Goal: Navigation & Orientation: Find specific page/section

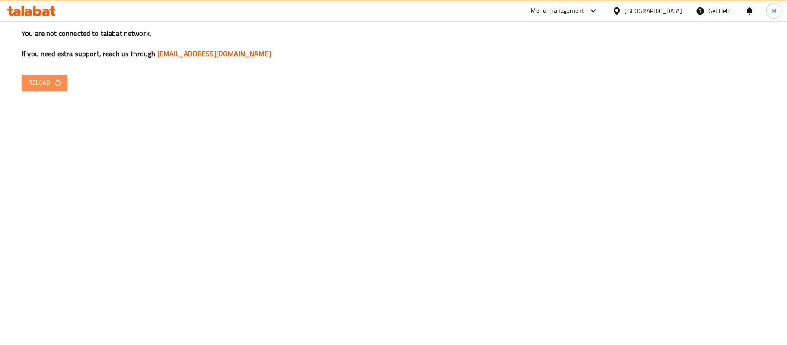
drag, startPoint x: 46, startPoint y: 87, endPoint x: 10, endPoint y: 20, distance: 76.2
click at [44, 86] on span "Reload" at bounding box center [45, 82] width 32 height 11
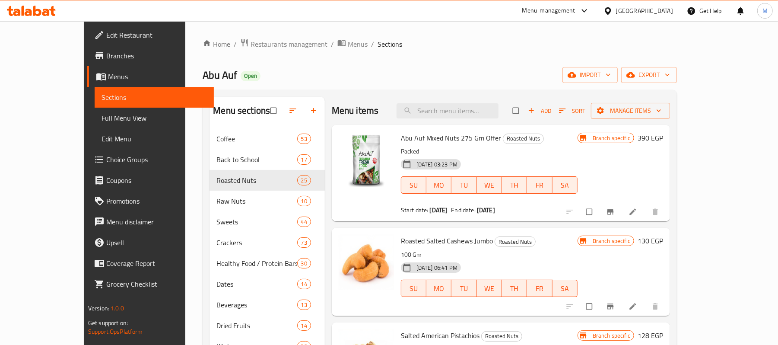
click at [616, 11] on div at bounding box center [610, 11] width 13 height 10
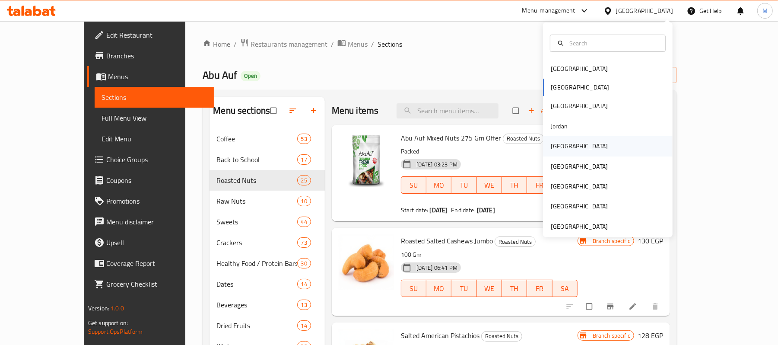
click at [559, 147] on div "Kuwait" at bounding box center [579, 146] width 57 height 10
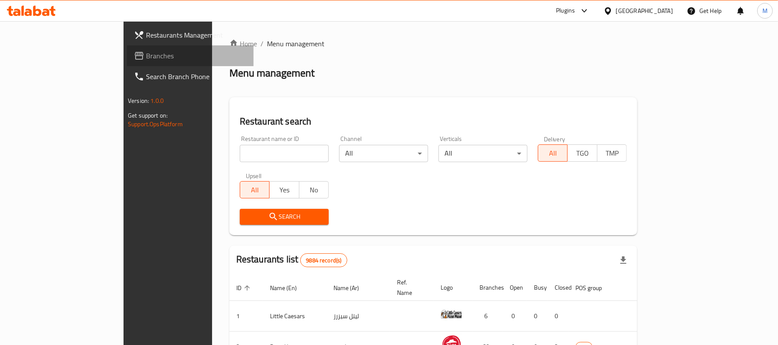
click at [146, 56] on span "Branches" at bounding box center [196, 56] width 101 height 10
